Goal: Task Accomplishment & Management: Manage account settings

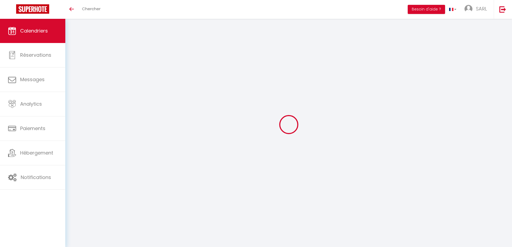
select select
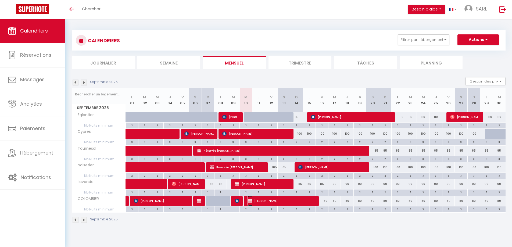
click at [256, 200] on span "[PERSON_NAME]" at bounding box center [280, 201] width 67 height 10
select select "OK"
select select "KO"
select select "0"
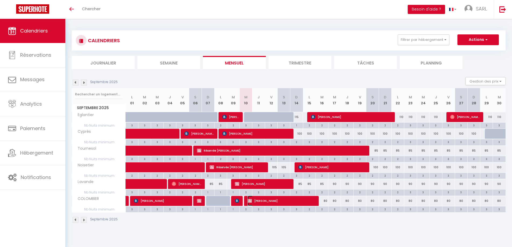
select select "1"
select select
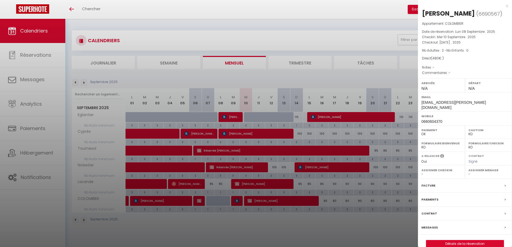
click at [341, 2] on div at bounding box center [256, 123] width 512 height 247
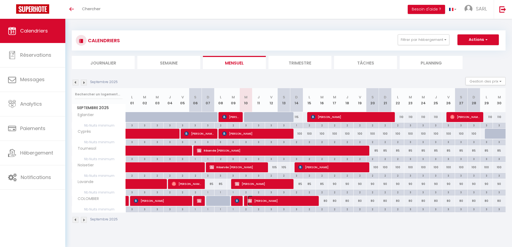
click at [278, 201] on span "[PERSON_NAME]" at bounding box center [280, 201] width 67 height 10
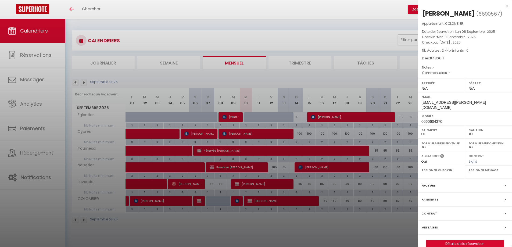
click at [441, 221] on div "Messages" at bounding box center [465, 228] width 94 height 14
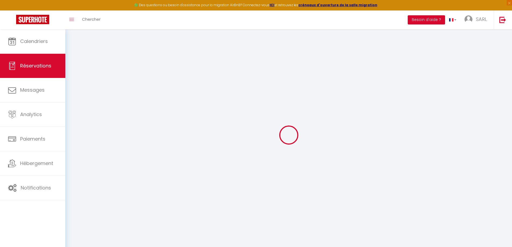
select select
checkbox input "false"
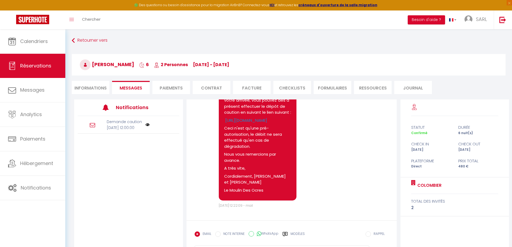
scroll to position [315, 0]
